Goal: Task Accomplishment & Management: Use online tool/utility

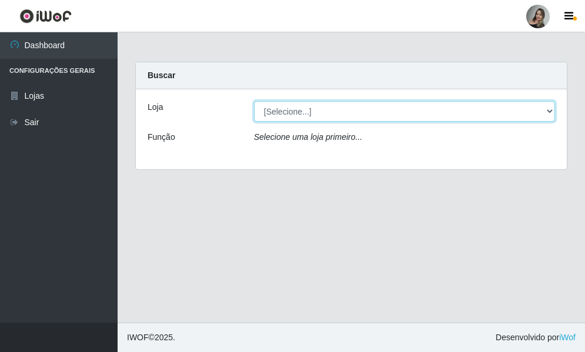
click at [549, 108] on select "[Selecione...] Supermercado Sao Francisco - Amarante" at bounding box center [404, 111] width 301 height 21
select select "383"
click at [254, 101] on select "[Selecione...] Supermercado Sao Francisco - Amarante" at bounding box center [404, 111] width 301 height 21
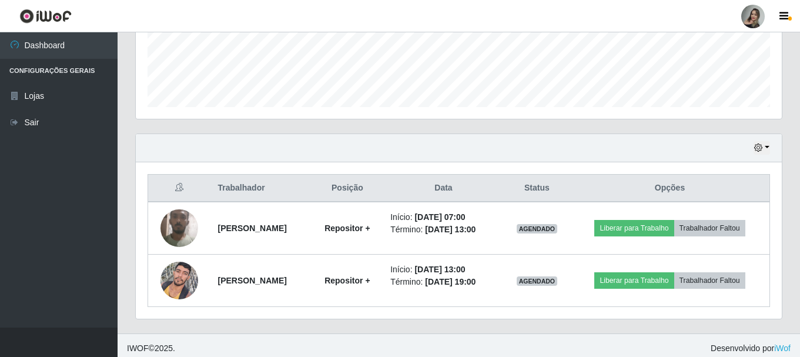
scroll to position [319, 0]
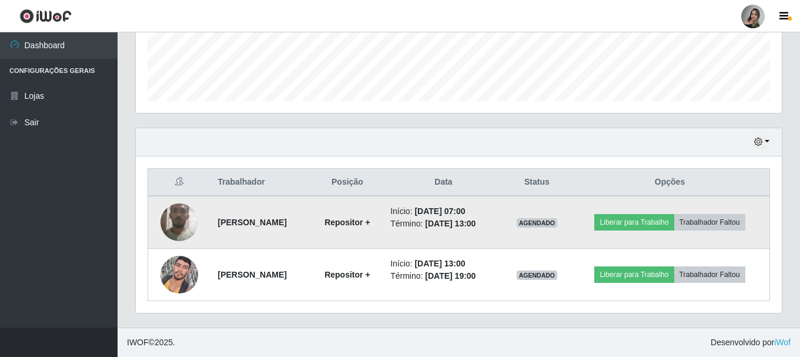
click at [180, 224] on img at bounding box center [179, 222] width 38 height 50
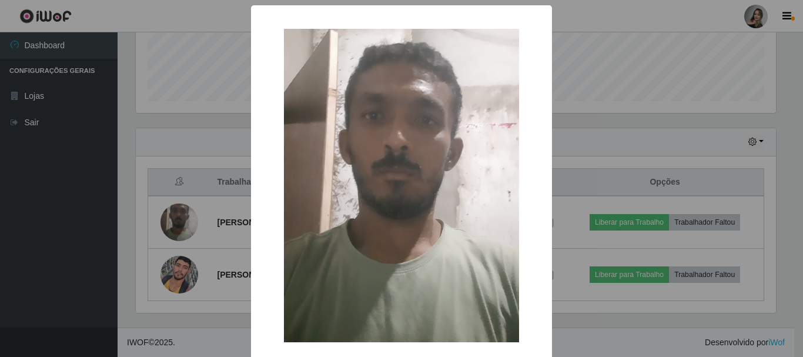
click at [356, 153] on img at bounding box center [401, 185] width 235 height 313
click at [584, 155] on div "× OK Cancel" at bounding box center [401, 178] width 803 height 357
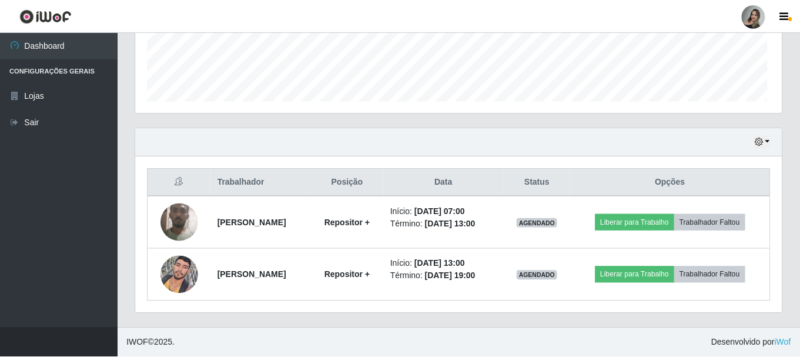
scroll to position [244, 646]
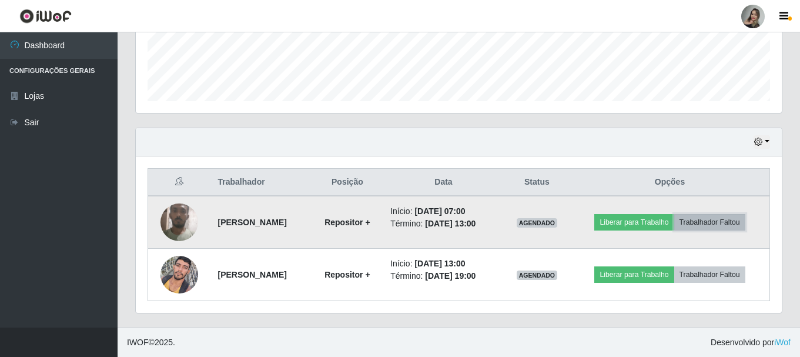
click at [584, 225] on button "Trabalhador Faltou" at bounding box center [709, 222] width 71 height 16
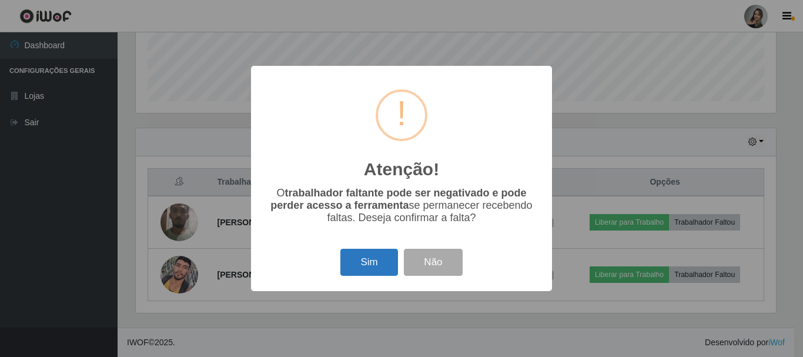
click at [387, 264] on button "Sim" at bounding box center [368, 263] width 57 height 28
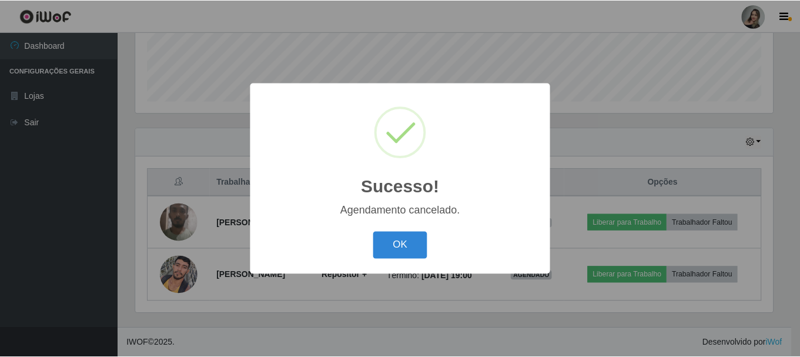
scroll to position [267, 0]
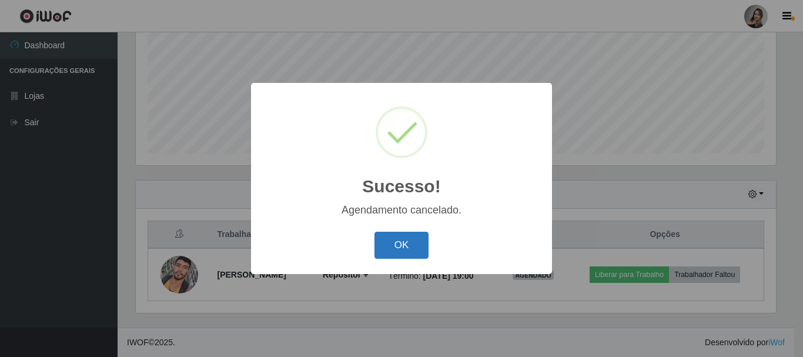
click at [394, 252] on button "OK" at bounding box center [401, 246] width 55 height 28
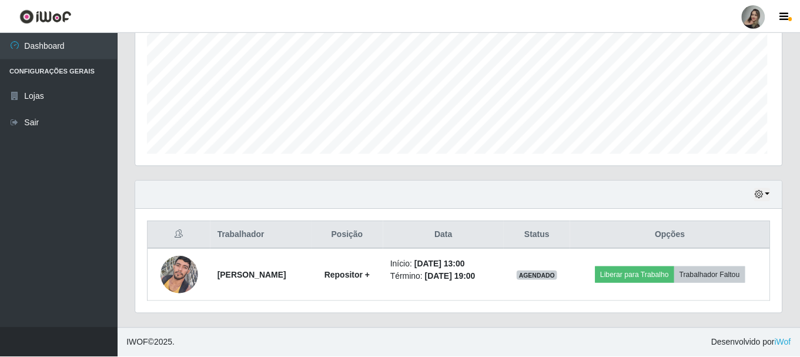
scroll to position [244, 646]
